Goal: Task Accomplishment & Management: Use online tool/utility

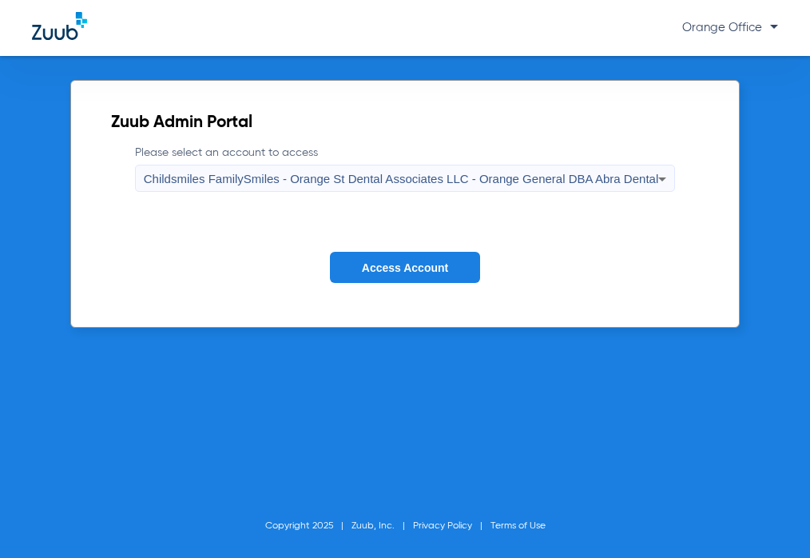
click at [355, 268] on button "Access Account" at bounding box center [405, 267] width 150 height 31
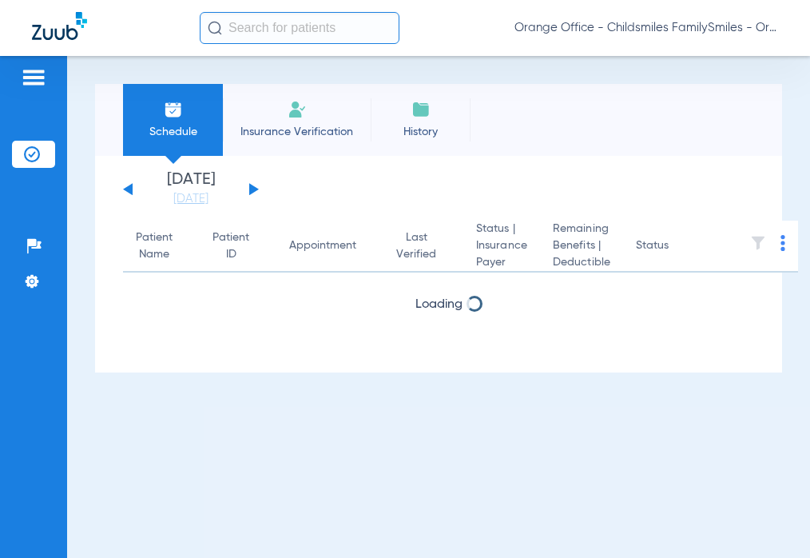
click at [229, 31] on input "text" at bounding box center [300, 28] width 200 height 32
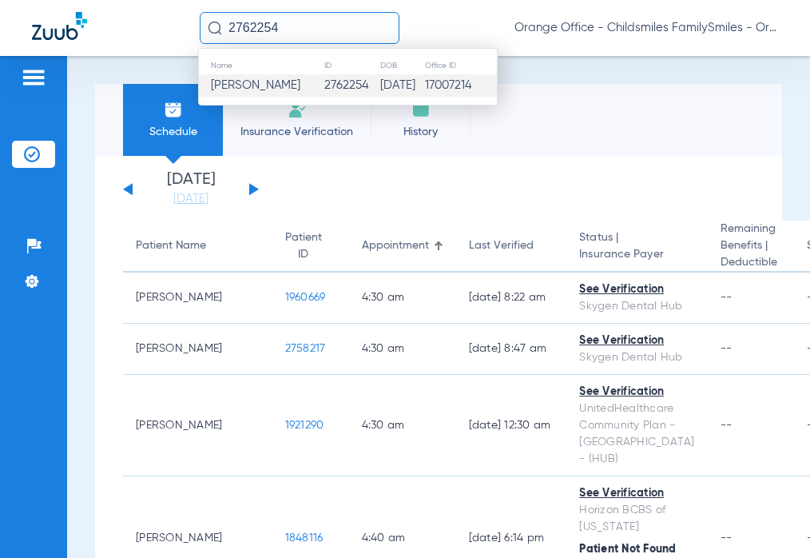
type input "2762254"
click at [328, 89] on td "2762254" at bounding box center [352, 85] width 56 height 22
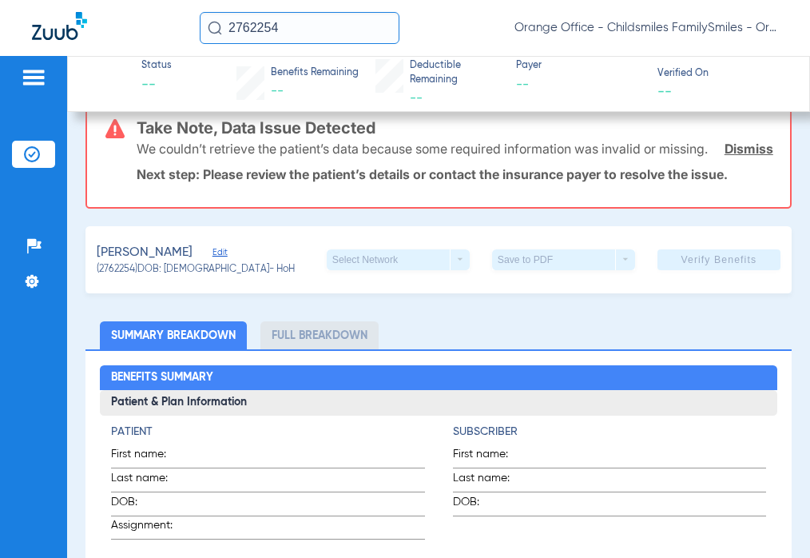
scroll to position [240, 0]
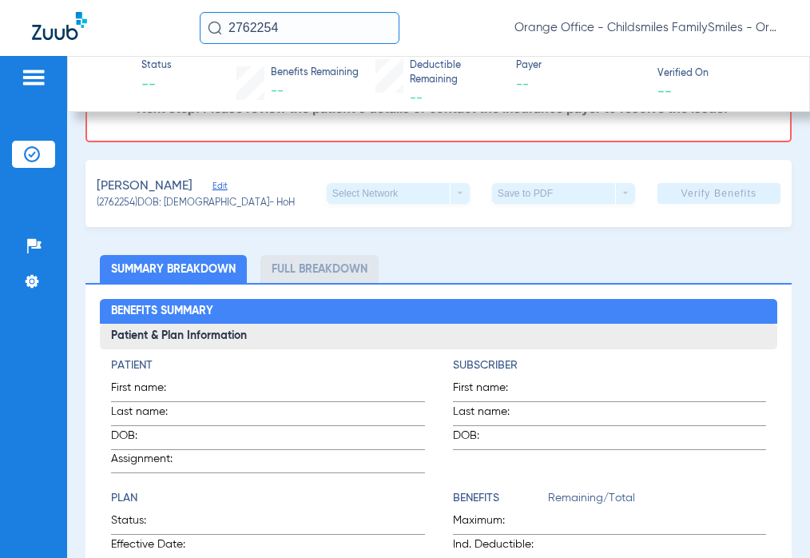
click at [213, 196] on span "Edit" at bounding box center [220, 188] width 14 height 15
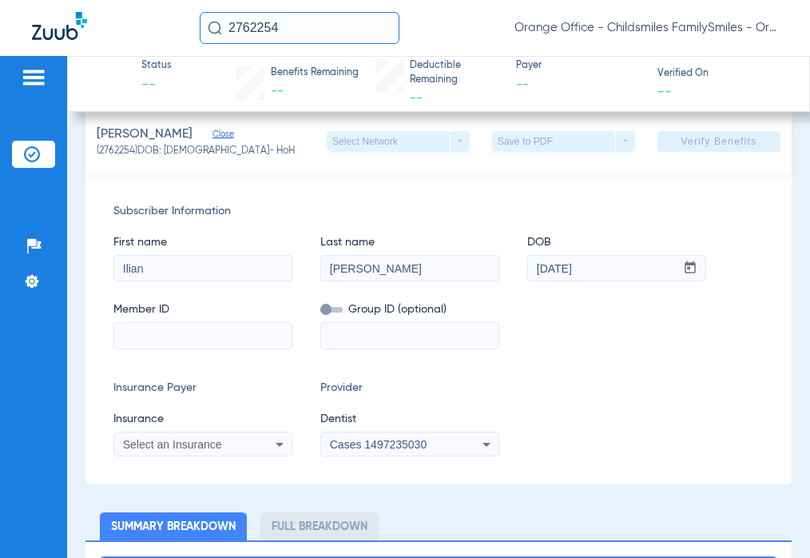
scroll to position [320, 0]
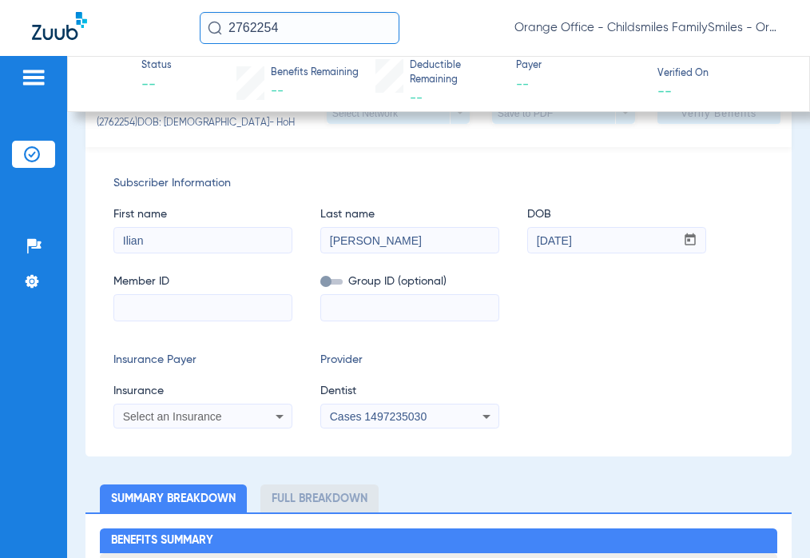
click at [153, 320] on input at bounding box center [202, 308] width 177 height 26
paste input "W233642480"
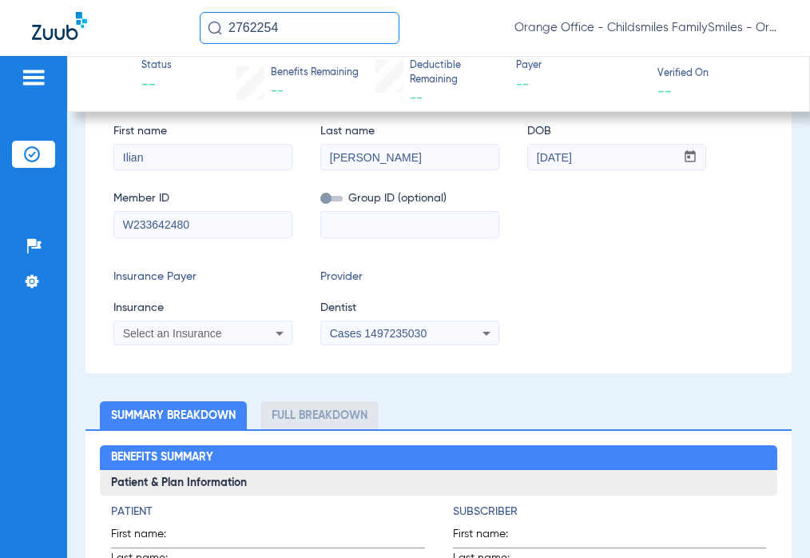
scroll to position [479, 0]
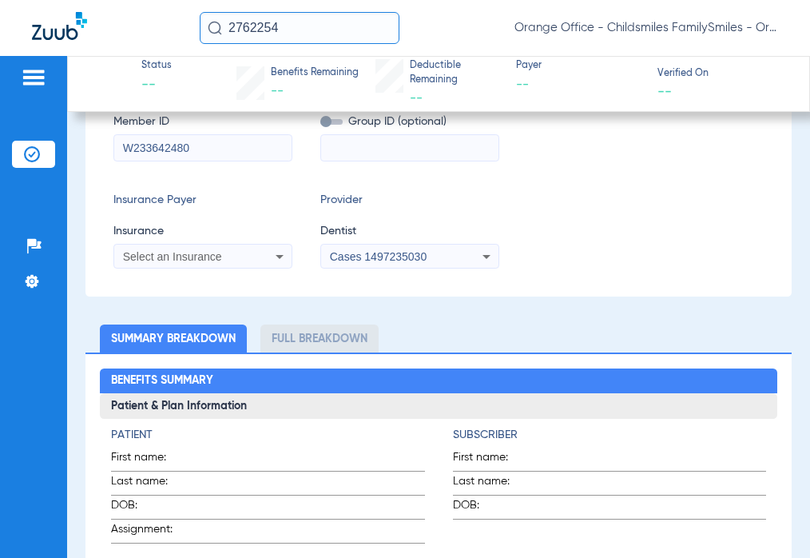
type input "W233642480"
click at [144, 263] on span "Select an Insurance" at bounding box center [172, 256] width 99 height 13
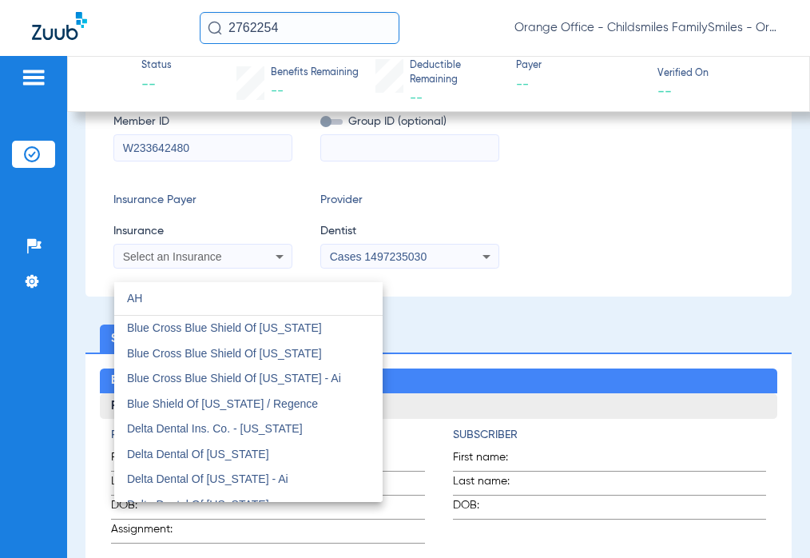
type input "A"
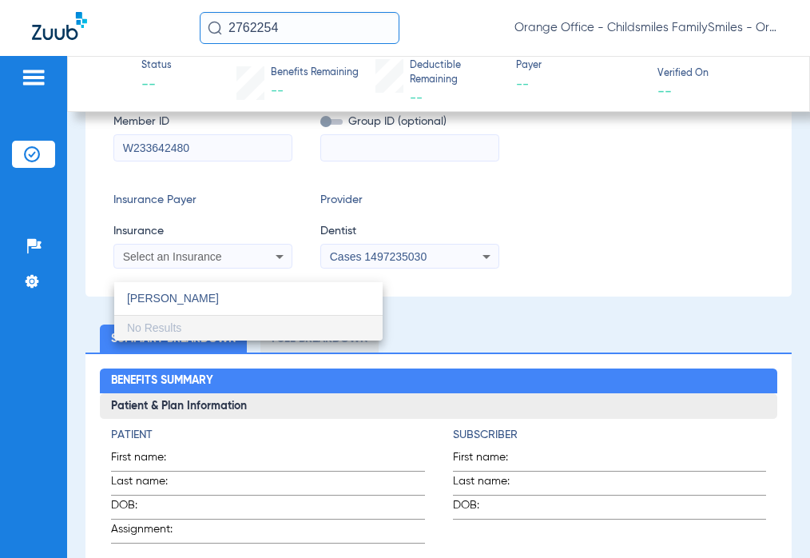
type input "J"
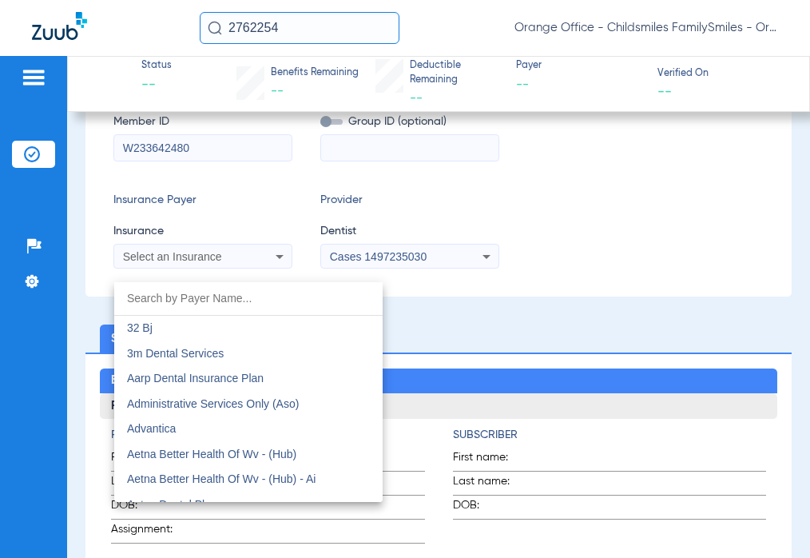
type input "K"
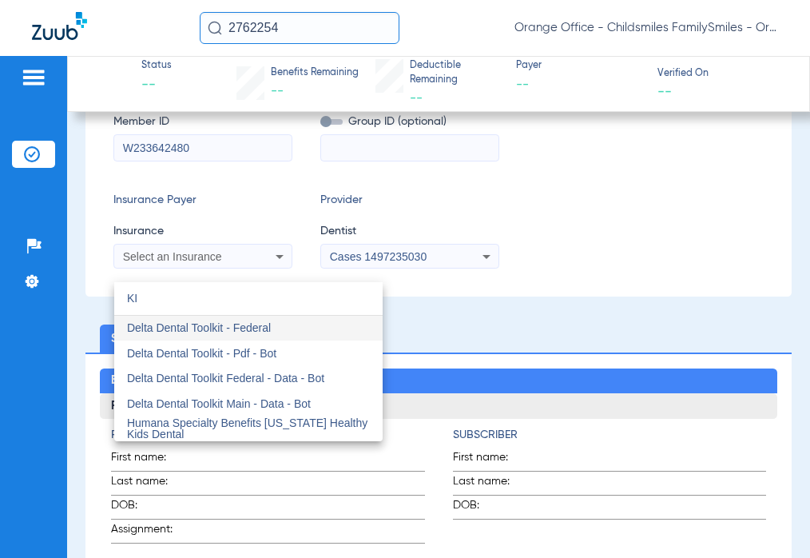
type input "K"
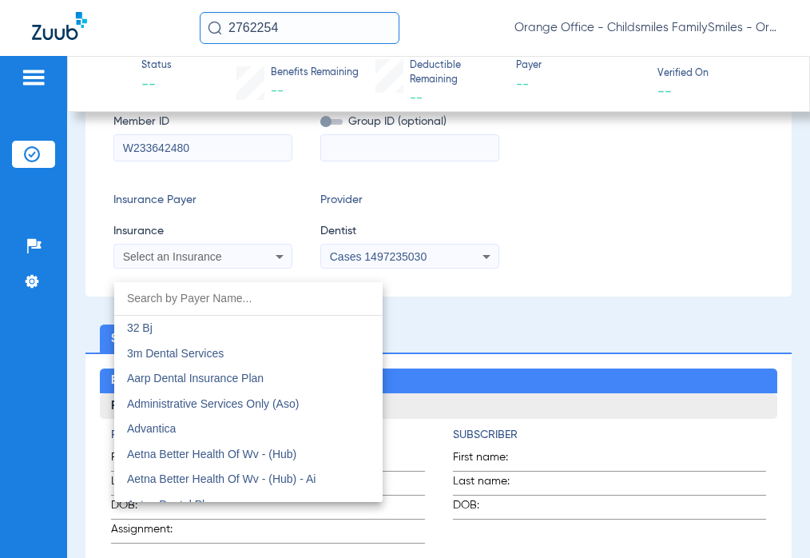
type input "A"
click at [422, 269] on div at bounding box center [405, 279] width 810 height 558
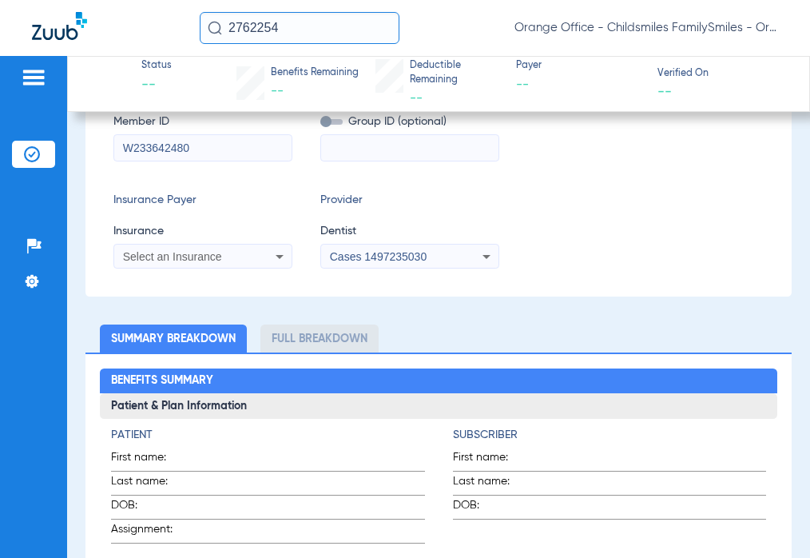
click at [422, 263] on span "Cases 1497235030" at bounding box center [378, 256] width 97 height 13
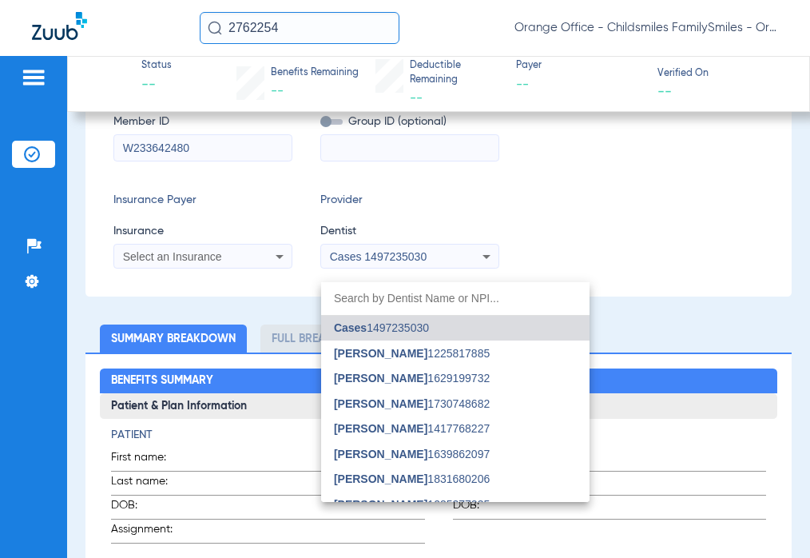
type input "A"
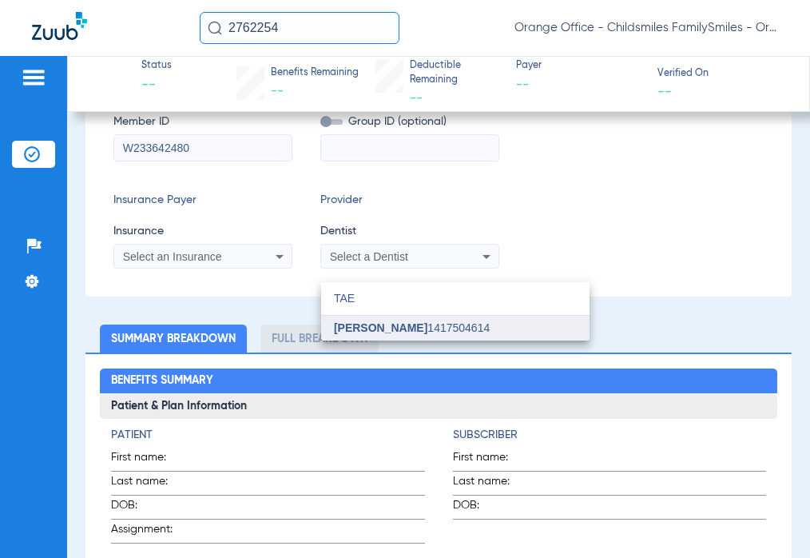
type input "TAE"
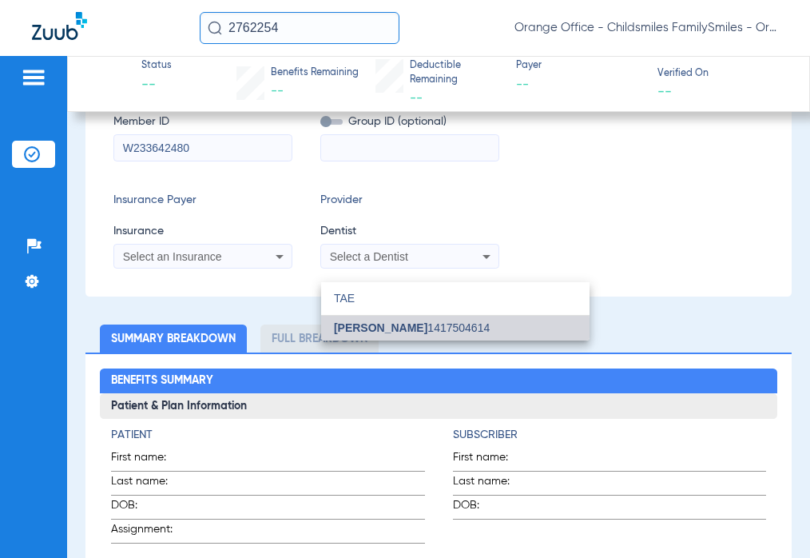
click at [379, 336] on mat-option "[PERSON_NAME] 1417504614" at bounding box center [455, 329] width 268 height 26
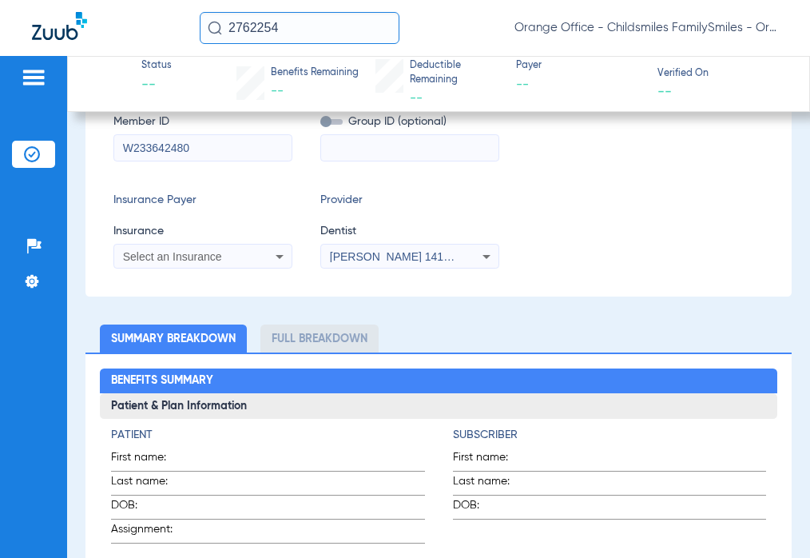
click at [187, 266] on div "Select an Insurance" at bounding box center [202, 256] width 177 height 19
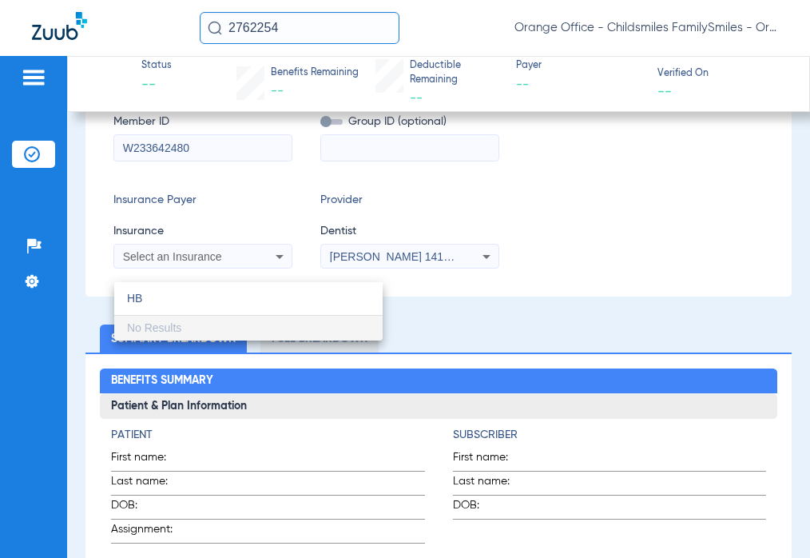
type input "H"
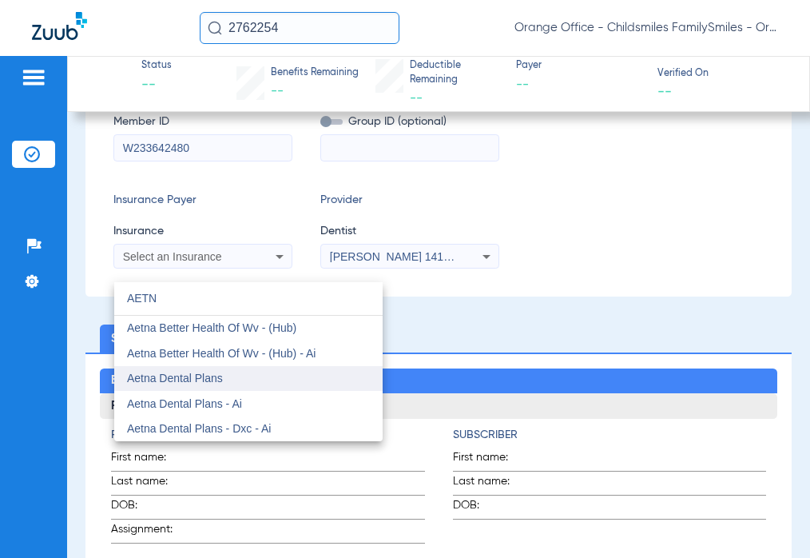
type input "AETN"
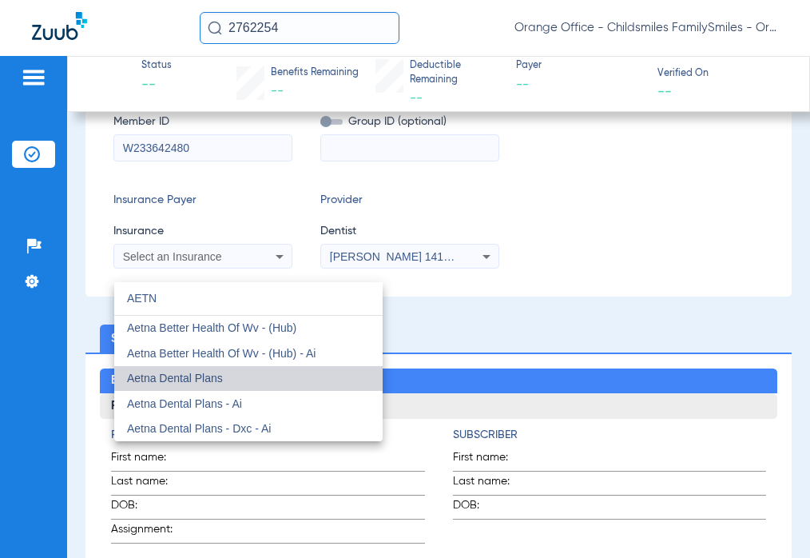
click at [237, 379] on mat-option "Aetna Dental Plans" at bounding box center [248, 379] width 268 height 26
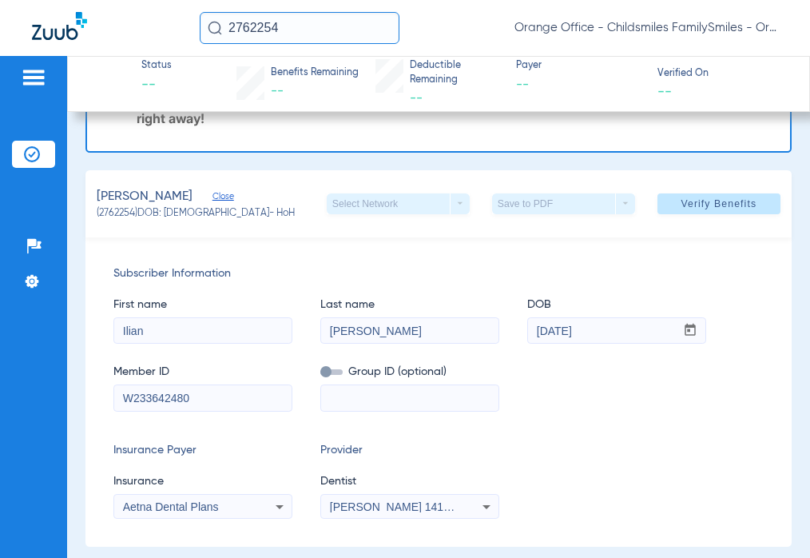
scroll to position [99, 0]
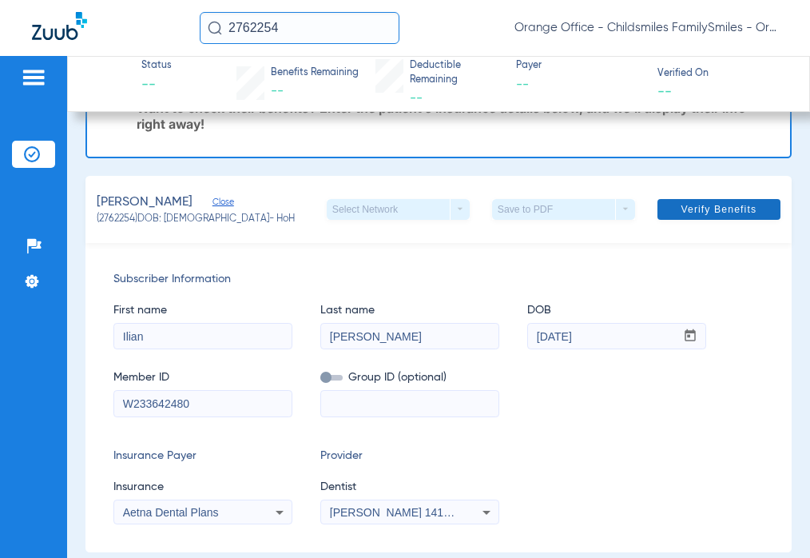
click at [726, 209] on span "Verify Benefits" at bounding box center [719, 209] width 76 height 13
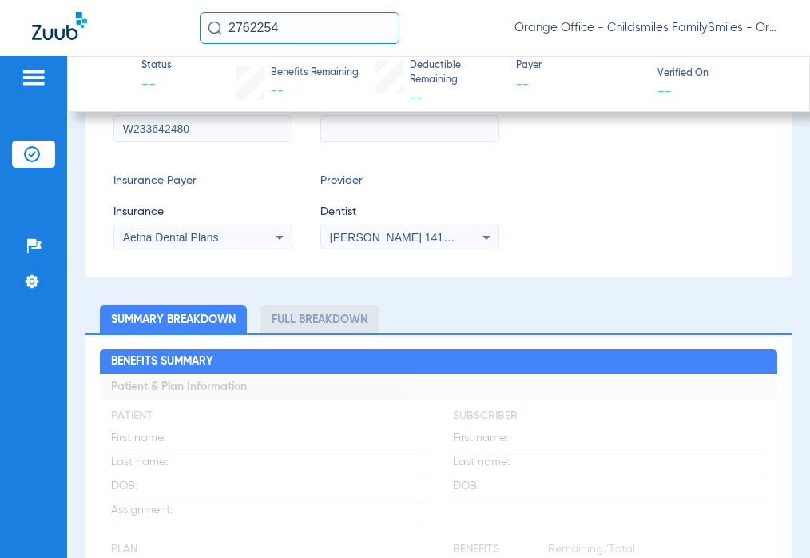
scroll to position [0, 0]
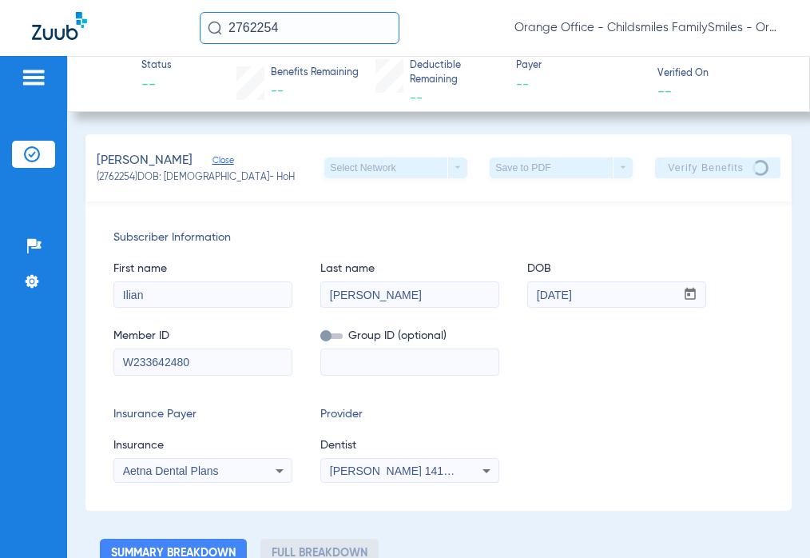
drag, startPoint x: 463, startPoint y: 330, endPoint x: 318, endPoint y: 324, distance: 145.5
click at [318, 324] on div "Member ID W233642480 Group ID (optional)" at bounding box center [438, 344] width 650 height 62
drag, startPoint x: 352, startPoint y: 337, endPoint x: 487, endPoint y: 354, distance: 135.3
click at [487, 354] on div "Group ID (optional)" at bounding box center [409, 344] width 179 height 62
click at [476, 340] on span "Group ID (optional)" at bounding box center [409, 336] width 179 height 17
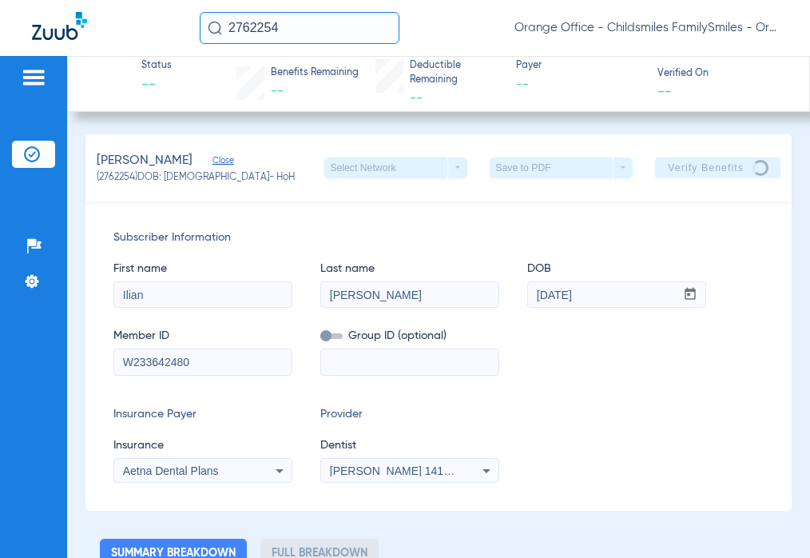
drag, startPoint x: 215, startPoint y: 177, endPoint x: 277, endPoint y: 179, distance: 62.4
click at [277, 179] on div "[PERSON_NAME] Close (2762254) DOB: [DEMOGRAPHIC_DATA] - HoH Select Network arro…" at bounding box center [438, 167] width 706 height 67
click at [281, 179] on div "[PERSON_NAME] Close (2762254) DOB: [DEMOGRAPHIC_DATA] - HoH Select Network arro…" at bounding box center [438, 167] width 706 height 67
drag, startPoint x: 265, startPoint y: 184, endPoint x: 89, endPoint y: 201, distance: 177.4
click at [89, 201] on div "[PERSON_NAME] Close (2762254) DOB: [DEMOGRAPHIC_DATA] - HoH Select Network arro…" at bounding box center [438, 322] width 706 height 376
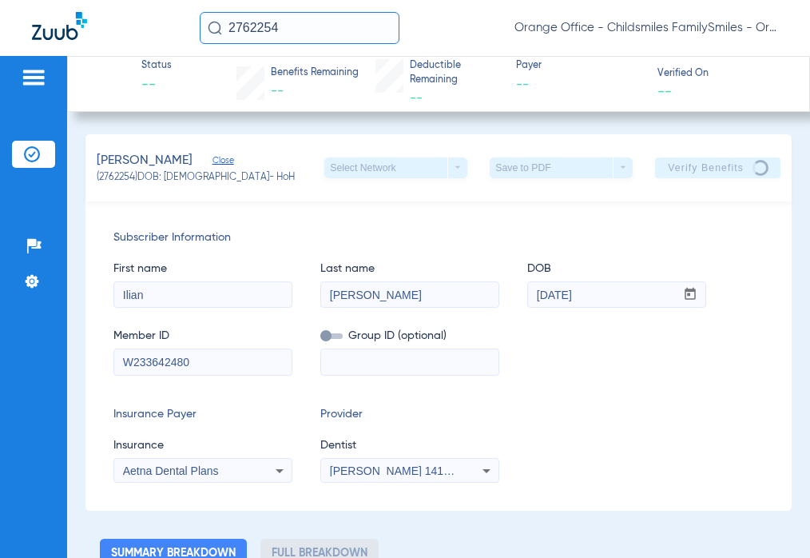
drag, startPoint x: 105, startPoint y: 179, endPoint x: 249, endPoint y: 179, distance: 143.8
click at [249, 179] on div "[PERSON_NAME] Close (2762254) DOB: [DEMOGRAPHIC_DATA] - HoH Select Network arro…" at bounding box center [438, 167] width 706 height 67
click at [216, 198] on div "[PERSON_NAME] Close (2762254) DOB: [DEMOGRAPHIC_DATA] - HoH Select Network arro…" at bounding box center [438, 167] width 706 height 67
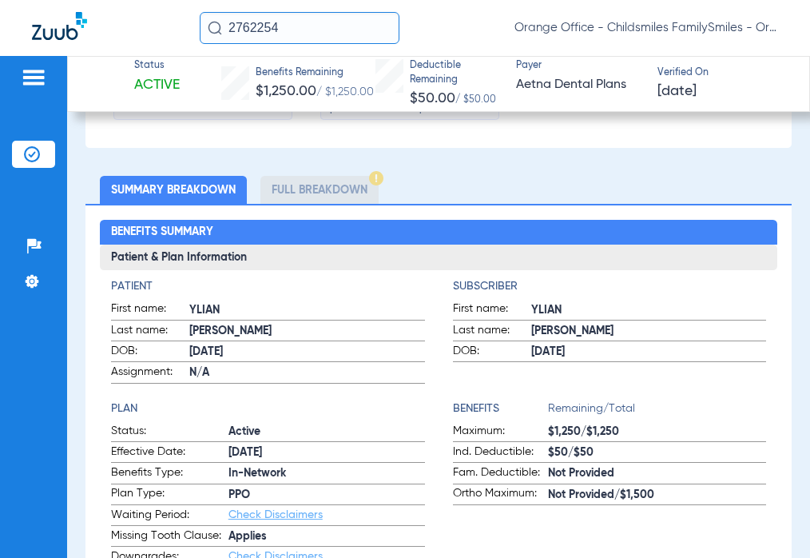
scroll to position [459, 0]
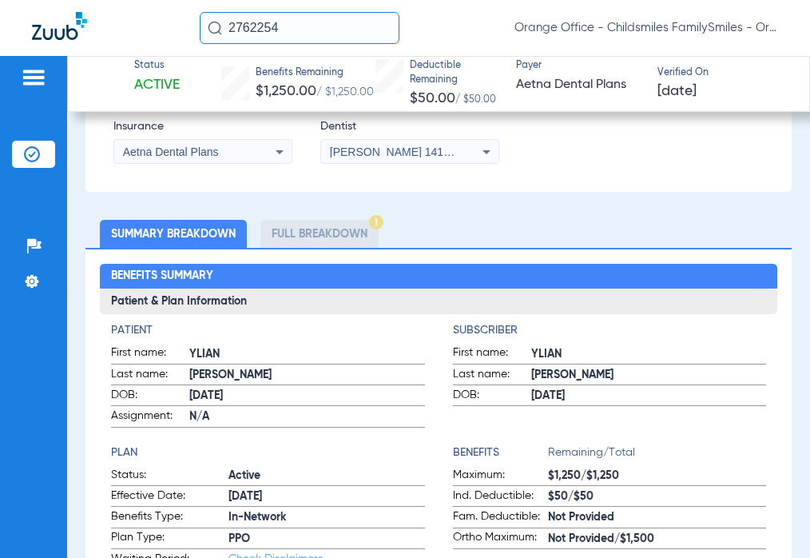
click at [301, 233] on li "Full Breakdown" at bounding box center [319, 234] width 118 height 28
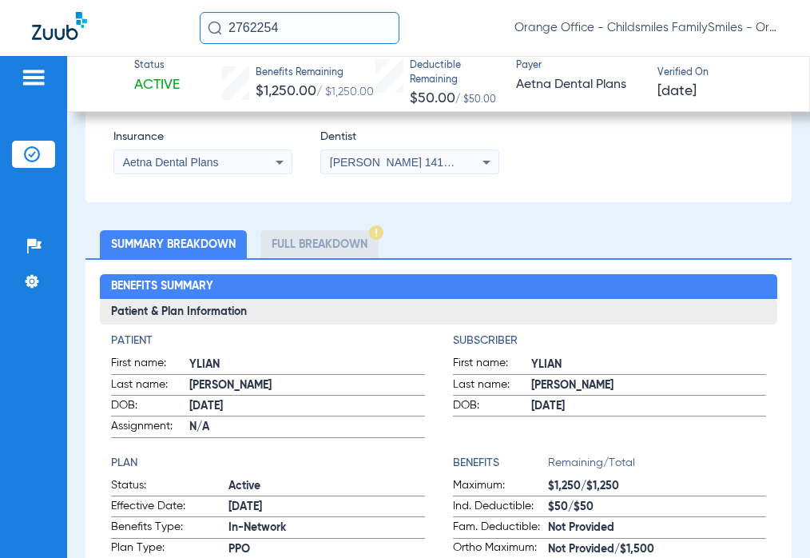
scroll to position [529, 0]
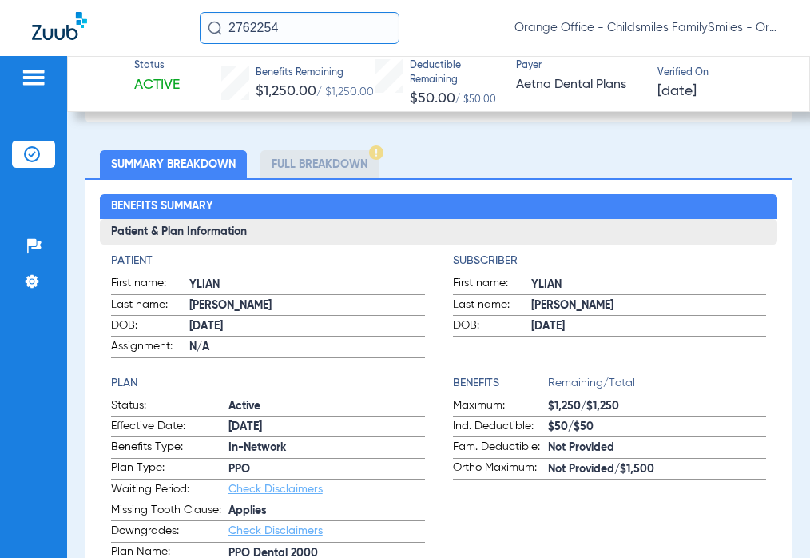
click at [359, 161] on li "Full Breakdown" at bounding box center [319, 164] width 118 height 28
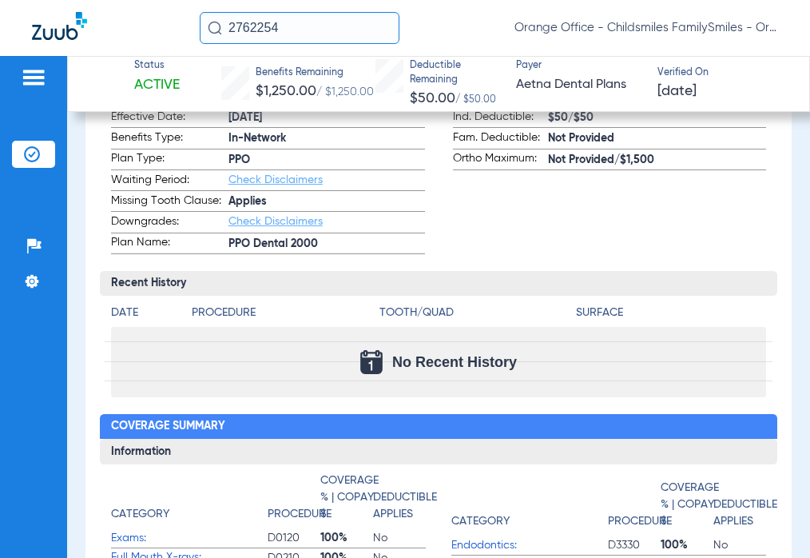
scroll to position [769, 0]
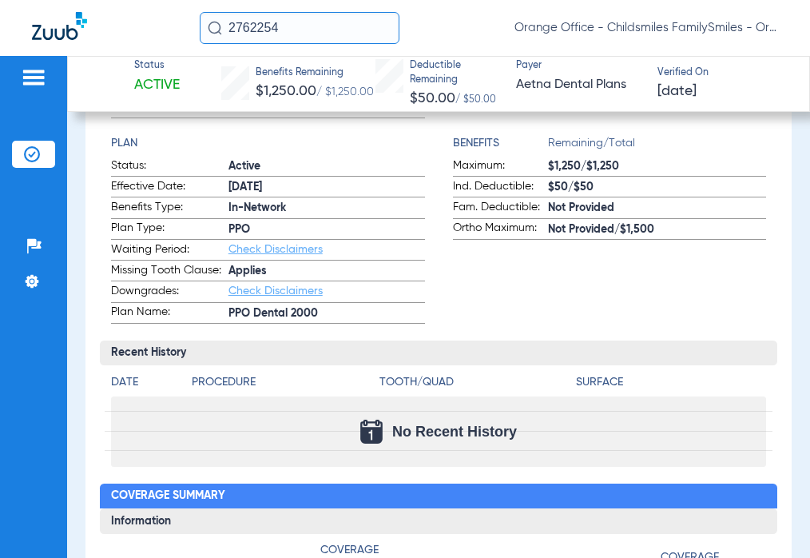
drag, startPoint x: 263, startPoint y: 28, endPoint x: 220, endPoint y: 29, distance: 42.3
click at [220, 29] on div "2762254" at bounding box center [300, 28] width 200 height 32
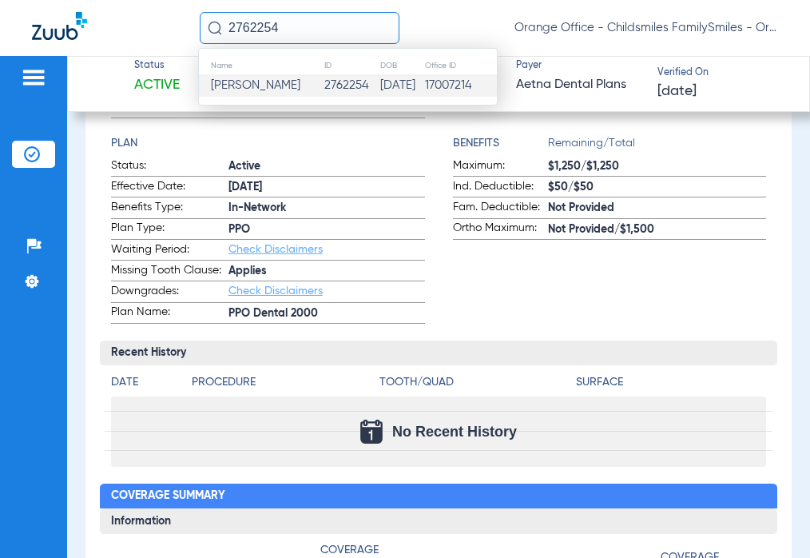
scroll to position [449, 0]
